Goal: Information Seeking & Learning: Find specific fact

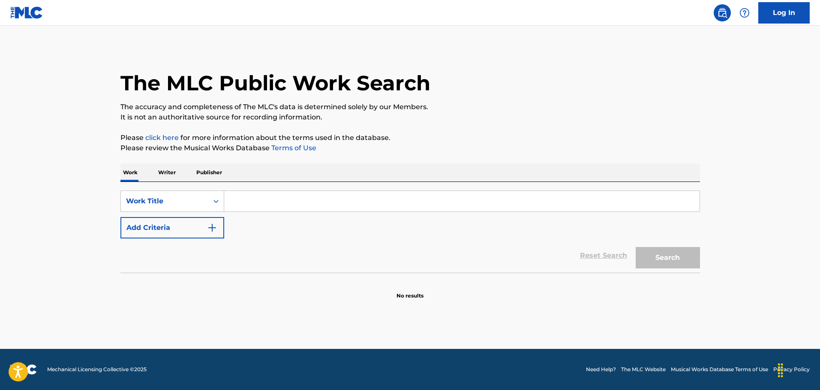
click at [287, 197] on input "Search Form" at bounding box center [461, 201] width 475 height 21
paste input "Fury at Showdown"
type input "Fury at Showdown"
click at [216, 224] on img "Search Form" at bounding box center [212, 228] width 10 height 10
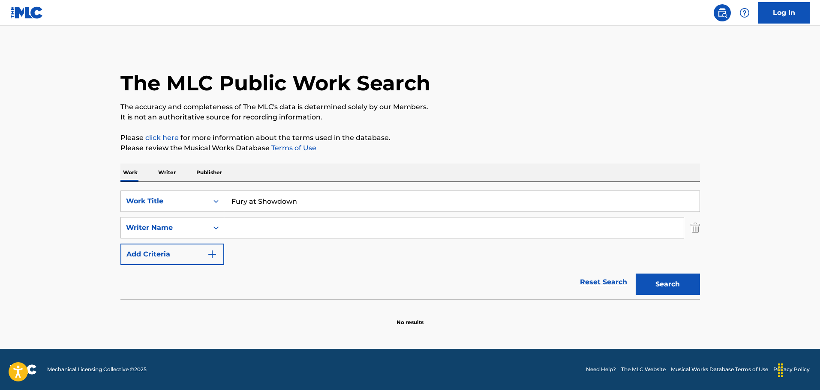
click at [240, 231] on input "Search Form" at bounding box center [453, 228] width 459 height 21
paste input "Harry Sukman"
type input "Harry Sukman"
click at [677, 290] on button "Search" at bounding box center [667, 284] width 64 height 21
click at [674, 283] on button "Search" at bounding box center [667, 284] width 64 height 21
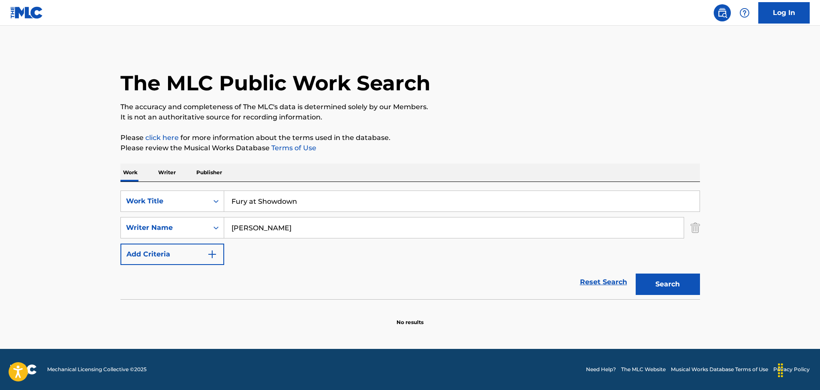
click at [366, 232] on input "Harry Sukman" at bounding box center [453, 228] width 459 height 21
click at [635, 274] on button "Search" at bounding box center [667, 284] width 64 height 21
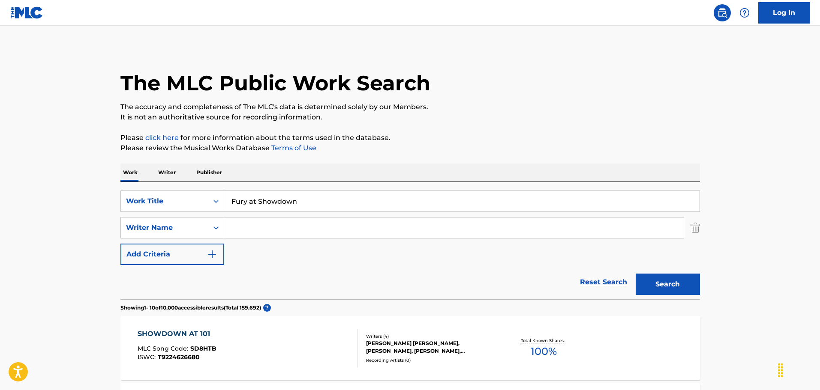
click at [267, 201] on input "Fury at Showdown" at bounding box center [461, 201] width 475 height 21
paste input "The Black Whip"
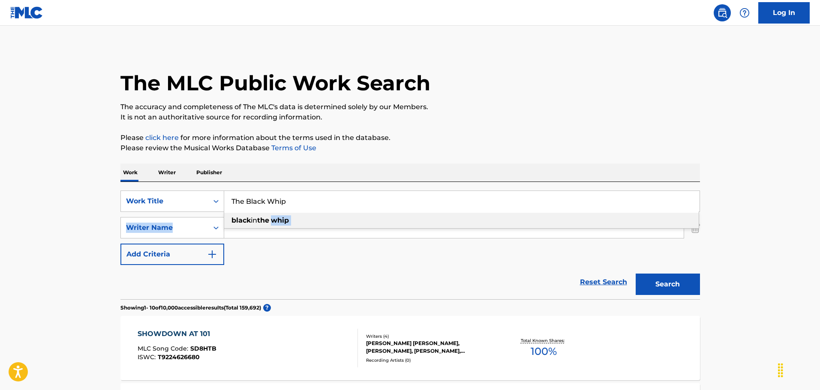
click at [274, 229] on div "SearchWithCriteria962611f5-1be2-4207-9c73-734bae0fdabb Work Title The Black Whi…" at bounding box center [409, 228] width 579 height 75
click at [271, 224] on span "Search Form" at bounding box center [270, 220] width 2 height 8
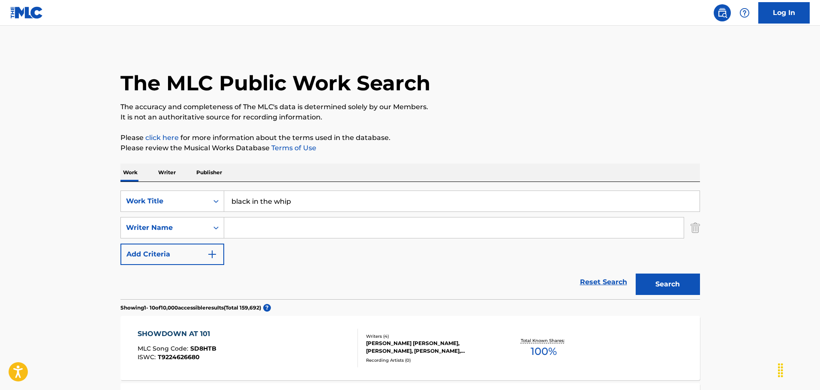
click at [251, 199] on input "black in the whip" at bounding box center [461, 201] width 475 height 21
paste input "The Black W"
type input "The Black Whip"
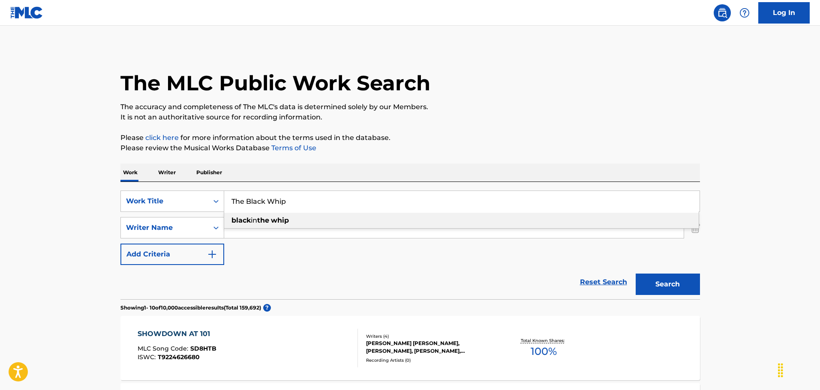
click at [264, 246] on div "SearchWithCriteria962611f5-1be2-4207-9c73-734bae0fdabb Work Title The Black Whi…" at bounding box center [409, 228] width 579 height 75
click at [267, 230] on input "Search Form" at bounding box center [453, 228] width 459 height 21
drag, startPoint x: 258, startPoint y: 236, endPoint x: 247, endPoint y: 228, distance: 13.5
click at [248, 229] on input "Search Form" at bounding box center [453, 228] width 459 height 21
paste input "Raoul Kraushaar"
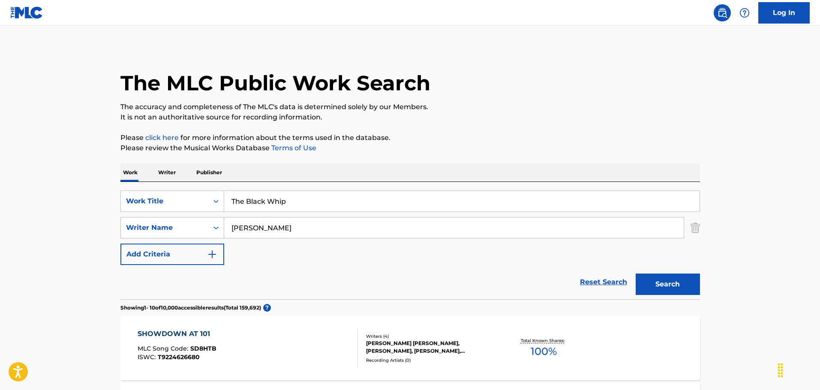
click at [665, 287] on button "Search" at bounding box center [667, 284] width 64 height 21
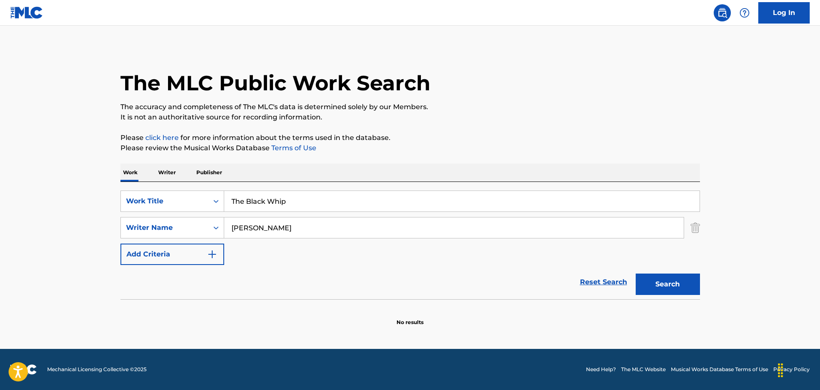
click at [261, 243] on div "SearchWithCriteria962611f5-1be2-4207-9c73-734bae0fdabb Work Title The Black Whi…" at bounding box center [409, 228] width 579 height 75
click at [269, 229] on input "Raoul Kraushaar" at bounding box center [453, 228] width 459 height 21
type input "Raoul Kraushaar Dave Kahn"
click at [624, 275] on link "Reset Search" at bounding box center [603, 282] width 56 height 19
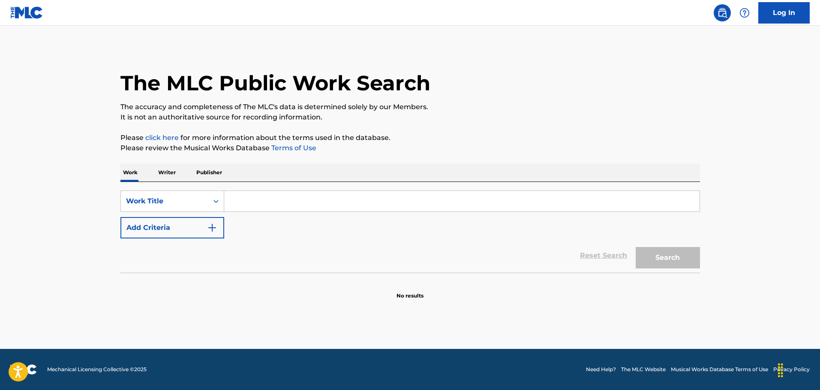
click at [650, 278] on section "No results" at bounding box center [409, 289] width 579 height 22
click at [277, 201] on input "Search Form" at bounding box center [461, 201] width 475 height 21
drag, startPoint x: 270, startPoint y: 218, endPoint x: 255, endPoint y: 203, distance: 20.9
paste input "Raoul Kraushaar"
type input "Raoul Kraushaar"
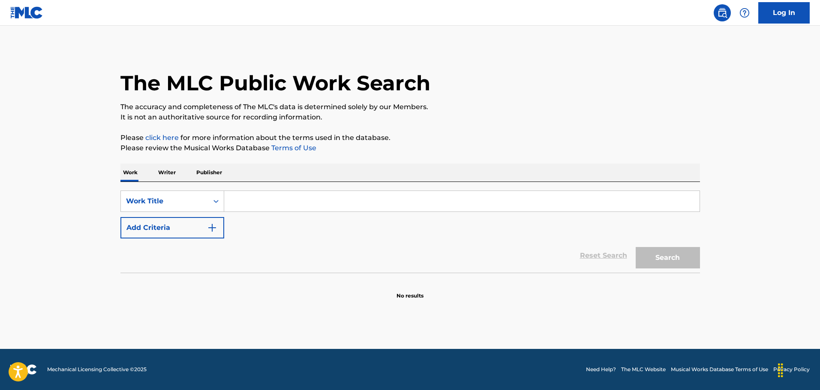
click at [257, 198] on input "Search Form" at bounding box center [461, 201] width 475 height 21
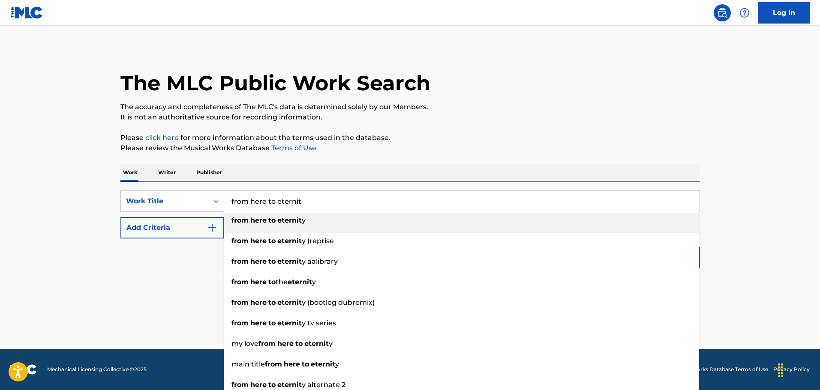
click at [300, 221] on strong "eternit" at bounding box center [289, 220] width 24 height 8
type input "from here to eternity"
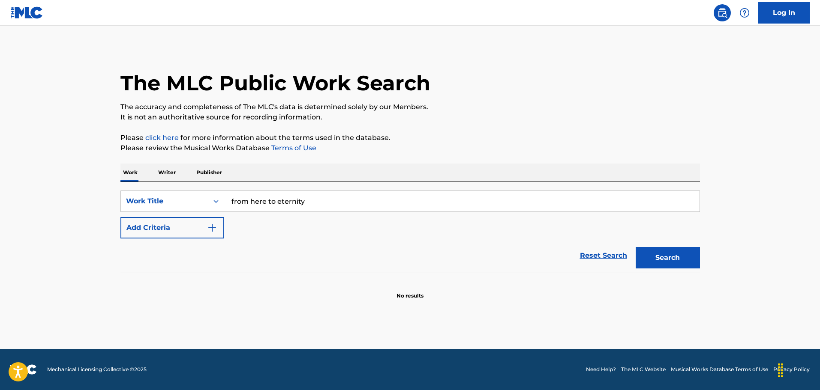
click at [643, 260] on button "Search" at bounding box center [667, 257] width 64 height 21
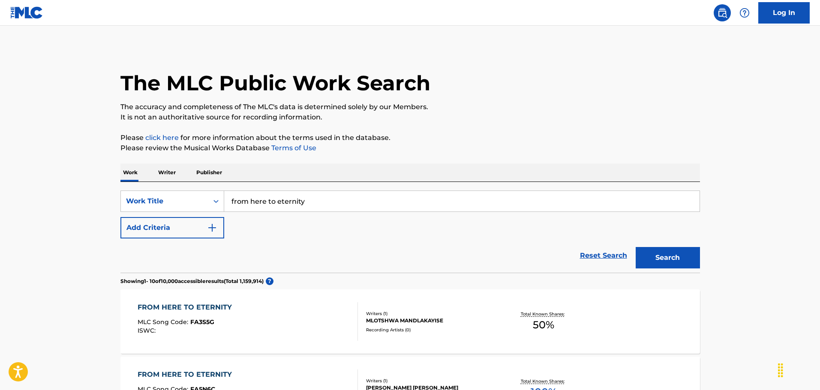
drag, startPoint x: 177, startPoint y: 235, endPoint x: 184, endPoint y: 235, distance: 7.3
click at [180, 235] on button "Add Criteria" at bounding box center [172, 227] width 104 height 21
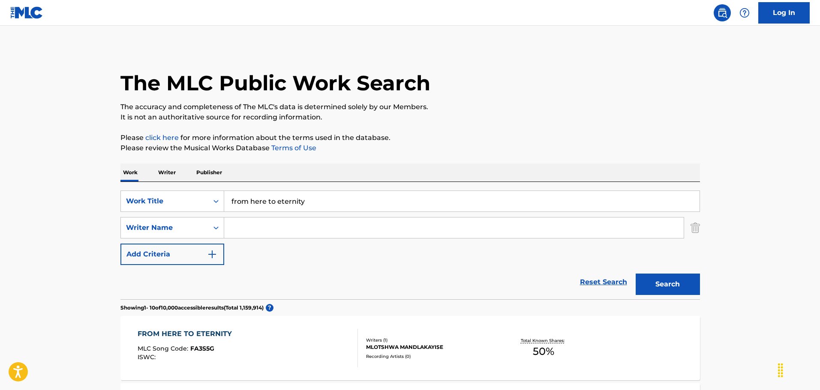
click at [278, 233] on input "Search Form" at bounding box center [453, 228] width 459 height 21
click at [672, 276] on button "Search" at bounding box center [667, 284] width 64 height 21
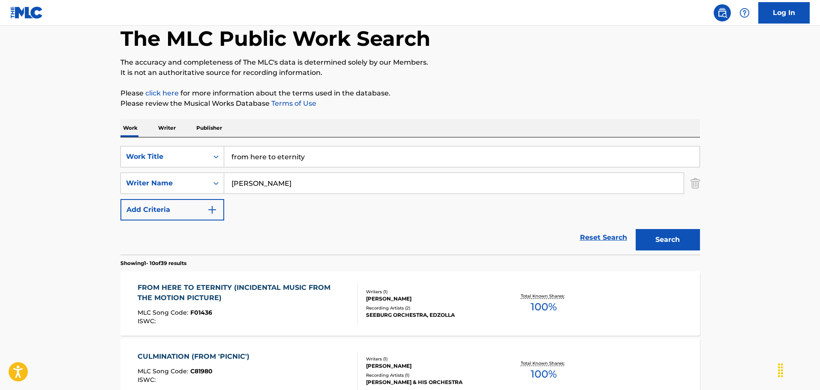
scroll to position [43, 0]
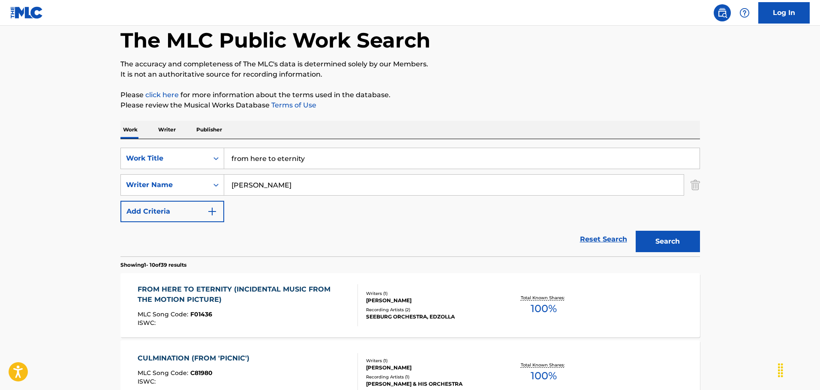
click at [344, 181] on input "George Duning" at bounding box center [453, 185] width 459 height 21
paste input "Morris Stoloff"
type input "George Duning Morris Stoloff"
click at [669, 242] on button "Search" at bounding box center [667, 241] width 64 height 21
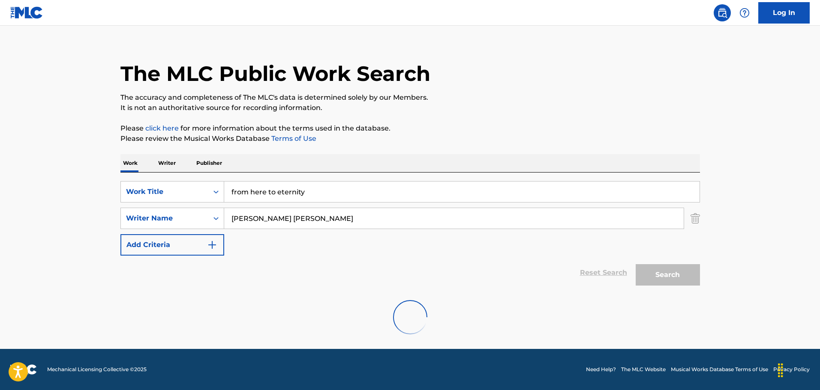
scroll to position [0, 0]
